Goal: Find contact information: Find contact information

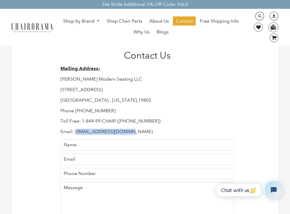
drag, startPoint x: 142, startPoint y: 133, endPoint x: 76, endPoint y: 133, distance: 65.8
click at [76, 133] on p "Email: [EMAIL_ADDRESS][DOMAIN_NAME]" at bounding box center [148, 131] width 174 height 6
click at [73, 133] on p "Email: [EMAIL_ADDRESS][DOMAIN_NAME]" at bounding box center [148, 131] width 174 height 6
drag, startPoint x: 75, startPoint y: 132, endPoint x: 141, endPoint y: 131, distance: 66.1
click at [141, 131] on p "Email: [EMAIL_ADDRESS][DOMAIN_NAME]" at bounding box center [148, 131] width 174 height 6
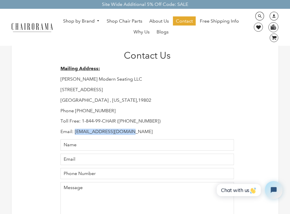
copy p "[EMAIL_ADDRESS][DOMAIN_NAME]"
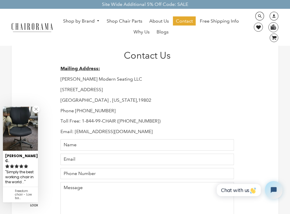
click at [283, 92] on div "Contact Us Mailing Address: [PERSON_NAME] Modern Seating LLC [STREET_ADDRESS][U…" at bounding box center [145, 143] width 290 height 286
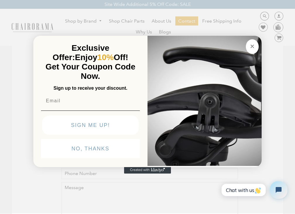
drag, startPoint x: 278, startPoint y: 62, endPoint x: 222, endPoint y: 108, distance: 71.9
click at [278, 62] on div "Close dialog Exclusive Offer: Enjoy 10% Off! Get Your Coupon Code Now. Sign up …" at bounding box center [147, 106] width 295 height 214
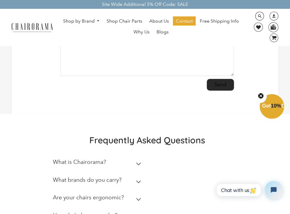
scroll to position [175, 0]
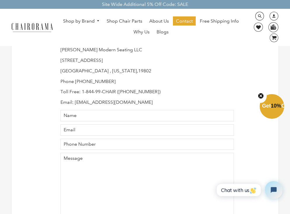
scroll to position [0, 0]
